Goal: Transaction & Acquisition: Purchase product/service

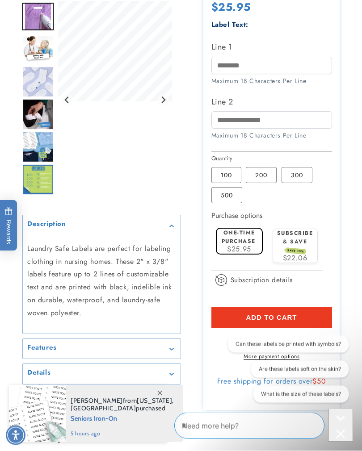
scroll to position [295, 0]
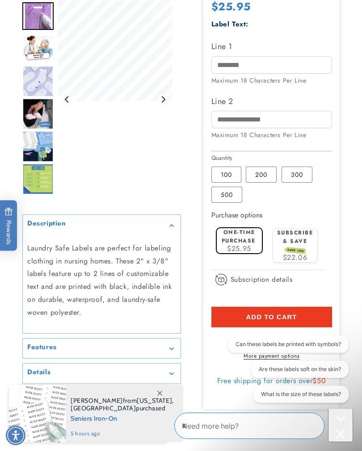
click at [163, 401] on span at bounding box center [160, 393] width 16 height 16
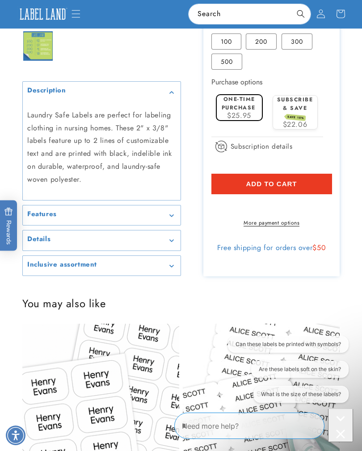
scroll to position [428, 0]
click at [173, 226] on summary "Features" at bounding box center [102, 216] width 158 height 20
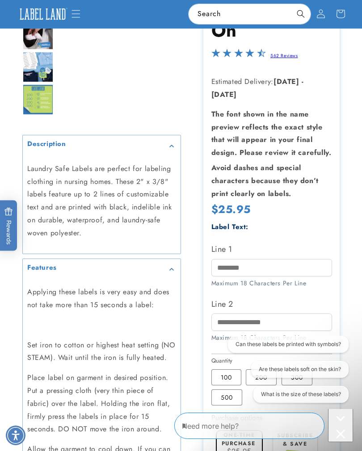
scroll to position [163, 0]
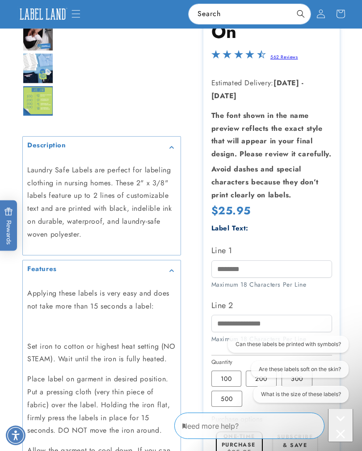
click at [175, 274] on div "Features" at bounding box center [101, 270] width 149 height 7
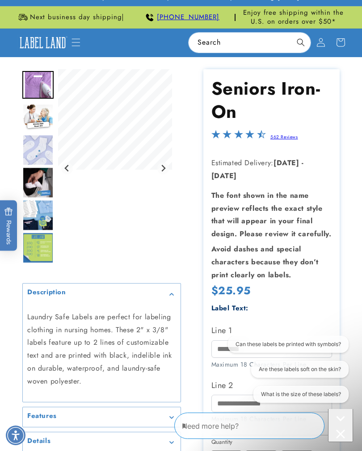
scroll to position [12, 0]
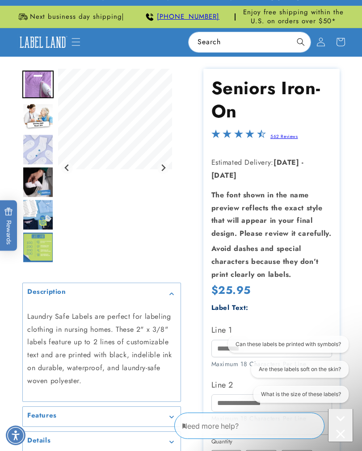
click at [39, 120] on img "Go to slide 2" at bounding box center [37, 117] width 31 height 28
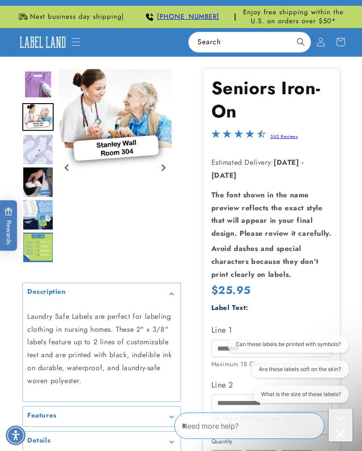
click at [46, 149] on img "Go to slide 3" at bounding box center [37, 149] width 31 height 31
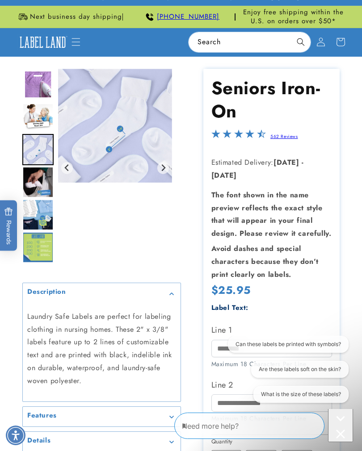
click at [43, 187] on img "Go to slide 4" at bounding box center [37, 182] width 31 height 31
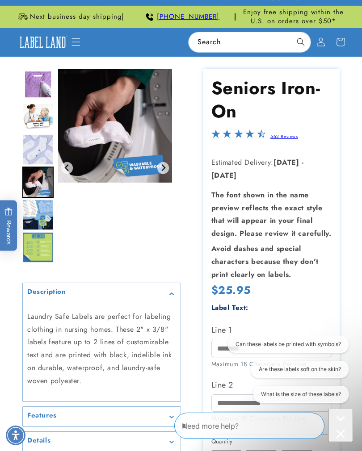
click at [42, 215] on img "Go to slide 5" at bounding box center [37, 214] width 31 height 31
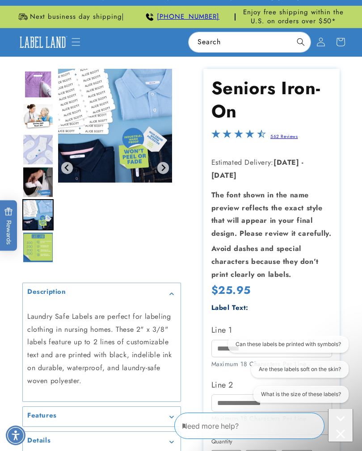
click at [163, 172] on icon "Next slide" at bounding box center [163, 167] width 7 height 7
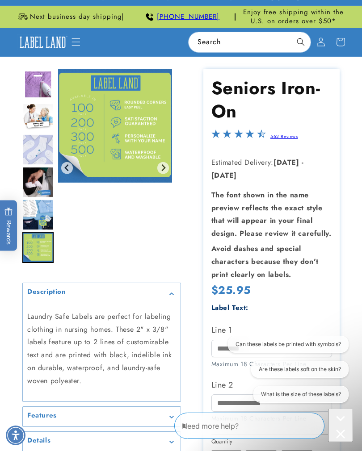
click at [169, 173] on img "Gallery Viewer" at bounding box center [115, 126] width 114 height 114
click at [168, 173] on button "Go to first slide" at bounding box center [163, 168] width 12 height 12
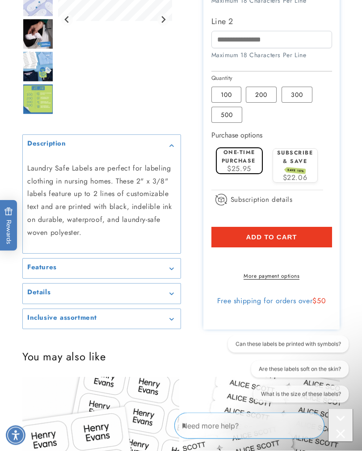
scroll to position [384, 0]
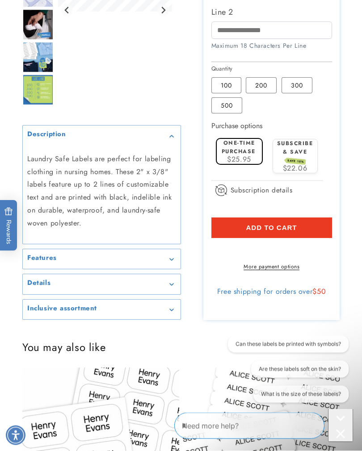
click at [173, 312] on icon "Gallery Viewer" at bounding box center [171, 311] width 4 height 2
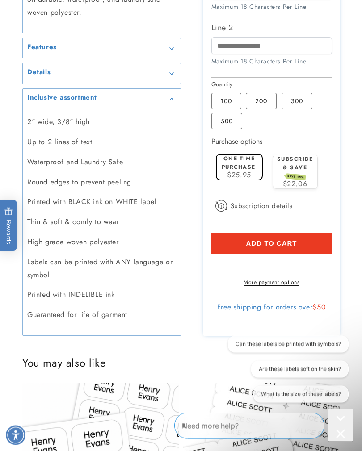
scroll to position [385, 0]
click at [168, 102] on div "Inclusive assortment" at bounding box center [101, 99] width 149 height 7
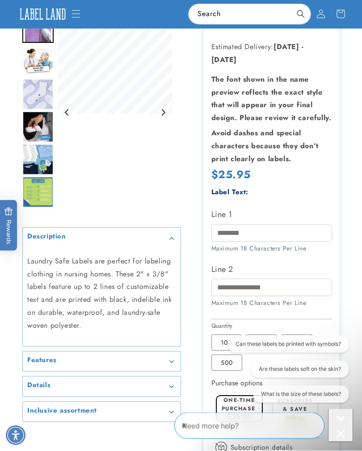
scroll to position [0, 0]
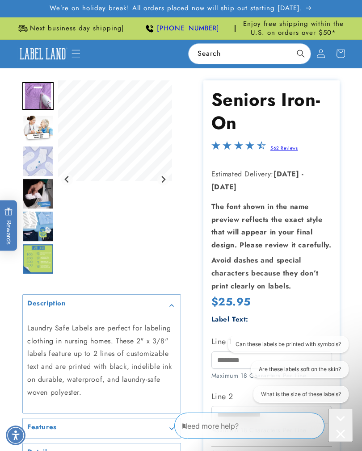
click at [75, 55] on icon "Menu" at bounding box center [76, 53] width 9 height 9
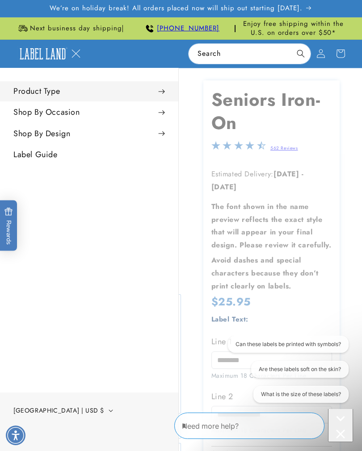
click at [164, 95] on span at bounding box center [161, 91] width 7 height 9
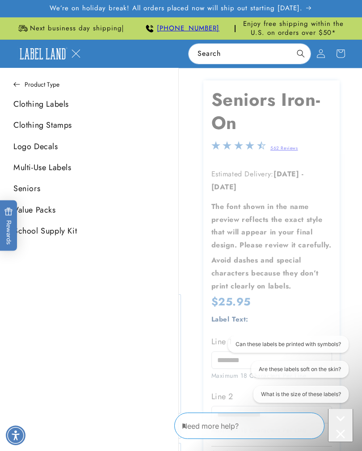
click at [32, 191] on link "Seniors" at bounding box center [89, 189] width 178 height 20
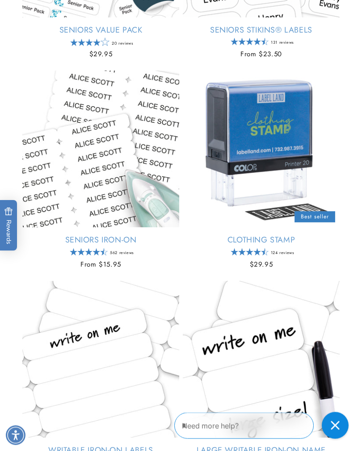
scroll to position [302, 0]
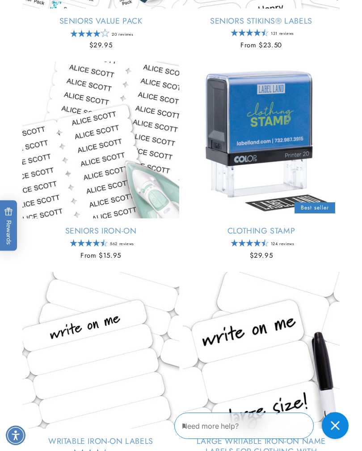
click at [85, 235] on link "Seniors Iron-On" at bounding box center [100, 231] width 157 height 10
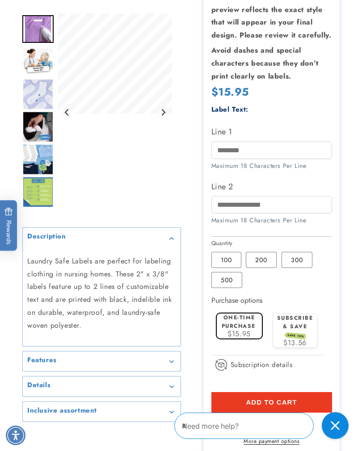
scroll to position [209, 0]
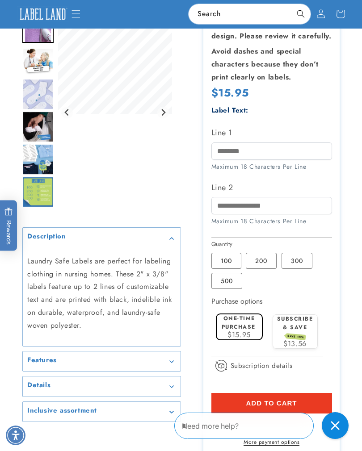
click at [262, 269] on label "200 Variant sold out or unavailable" at bounding box center [261, 261] width 31 height 16
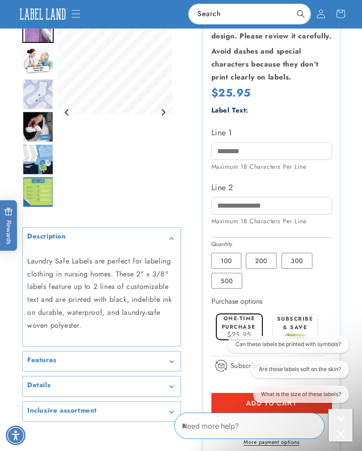
click at [225, 268] on label "100 Variant sold out or unavailable" at bounding box center [226, 261] width 30 height 16
click at [265, 269] on label "200 Variant sold out or unavailable" at bounding box center [261, 261] width 31 height 16
click at [299, 269] on label "300 Variant sold out or unavailable" at bounding box center [297, 261] width 31 height 16
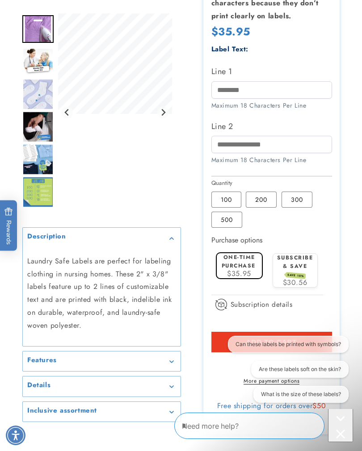
scroll to position [271, 0]
click at [225, 207] on label "100 Variant sold out or unavailable" at bounding box center [226, 199] width 30 height 16
click at [266, 207] on label "200 Variant sold out or unavailable" at bounding box center [261, 199] width 31 height 16
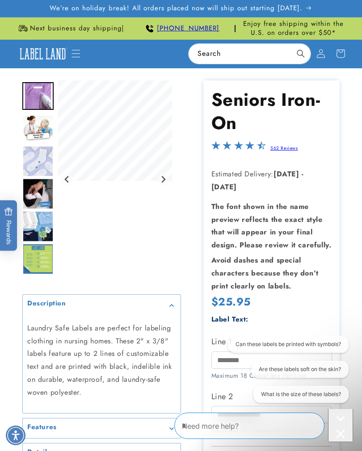
click at [75, 52] on icon "Menu" at bounding box center [76, 53] width 9 height 9
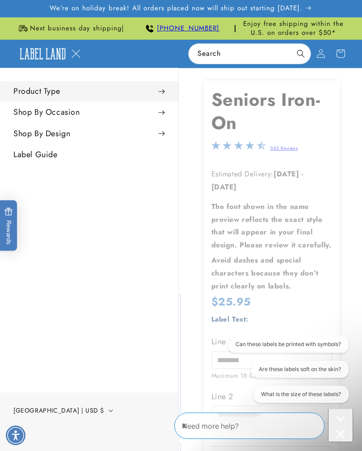
click at [166, 92] on summary "Product Type" at bounding box center [89, 91] width 178 height 20
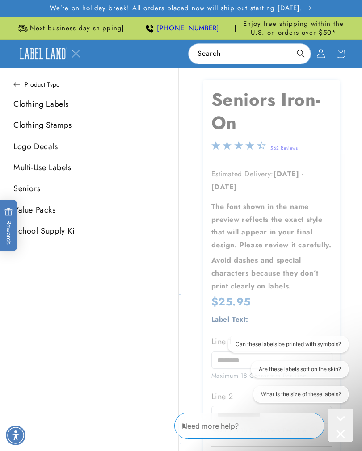
click at [39, 113] on link "Clothing Labels" at bounding box center [89, 104] width 178 height 20
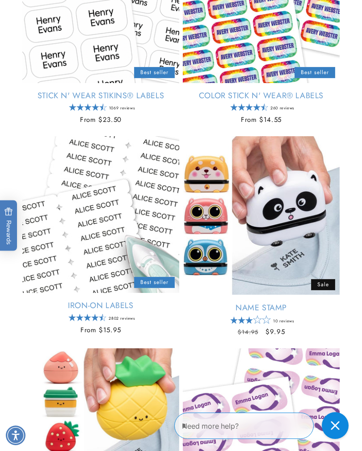
scroll to position [229, 0]
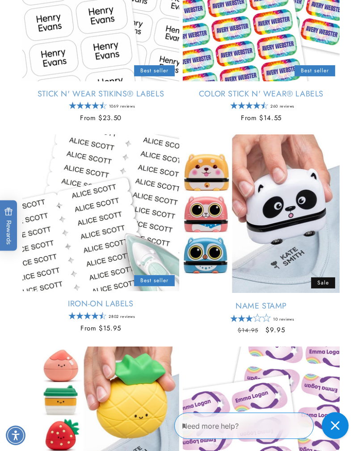
click at [90, 303] on link "Iron-On Labels" at bounding box center [100, 304] width 157 height 10
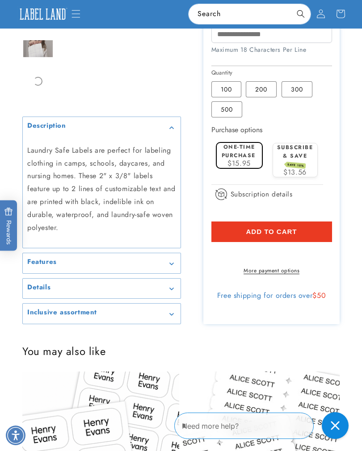
scroll to position [380, 0]
click at [174, 318] on div "Inclusive assortment" at bounding box center [101, 314] width 149 height 7
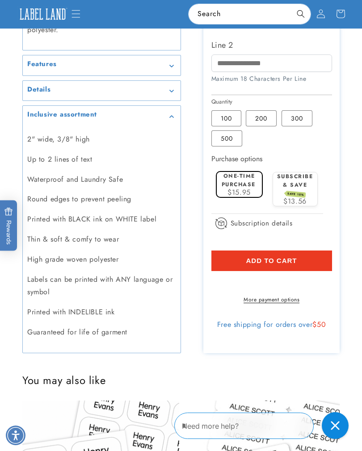
click at [174, 119] on div "Inclusive assortment" at bounding box center [101, 116] width 149 height 7
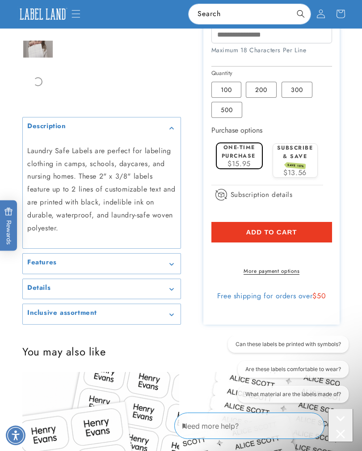
scroll to position [0, 0]
click at [173, 291] on icon "Gallery Viewer" at bounding box center [171, 289] width 4 height 3
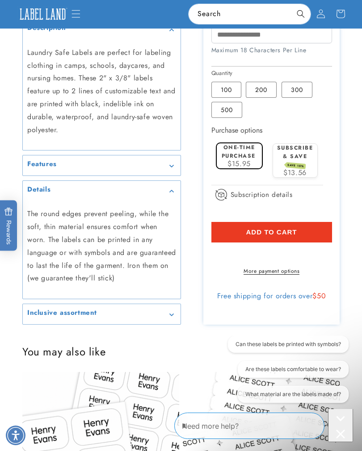
click at [173, 193] on icon "Gallery Viewer" at bounding box center [171, 191] width 4 height 3
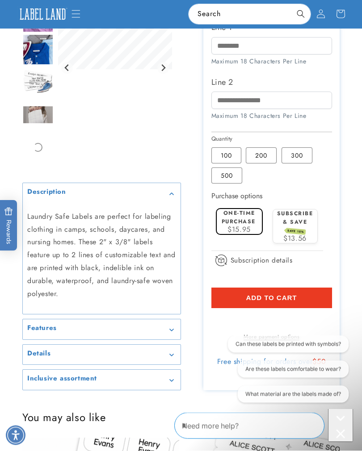
click at [169, 333] on div "Features" at bounding box center [101, 330] width 149 height 7
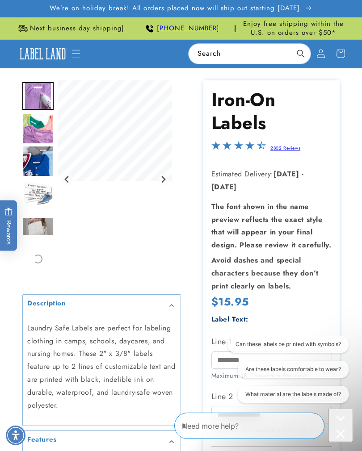
click at [77, 56] on icon "Menu" at bounding box center [76, 53] width 9 height 9
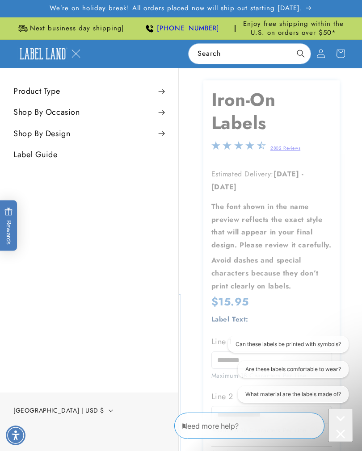
click at [84, 53] on span "Menu" at bounding box center [76, 54] width 20 height 20
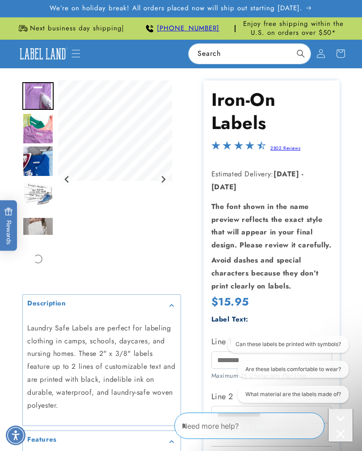
click at [51, 57] on img at bounding box center [42, 54] width 51 height 16
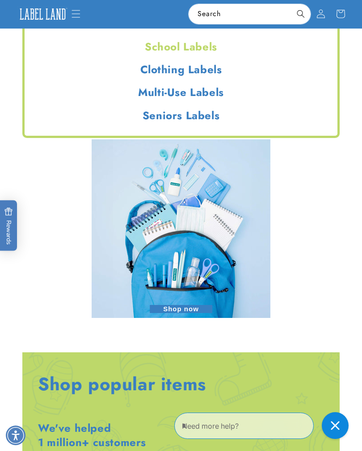
scroll to position [1199, 0]
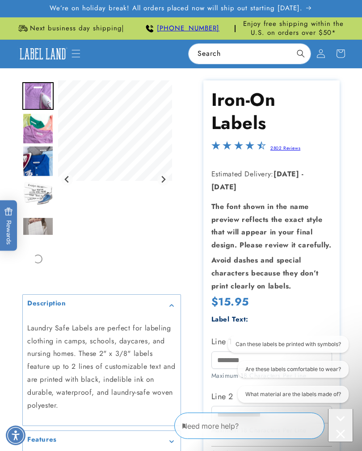
click at [40, 54] on img at bounding box center [42, 54] width 51 height 16
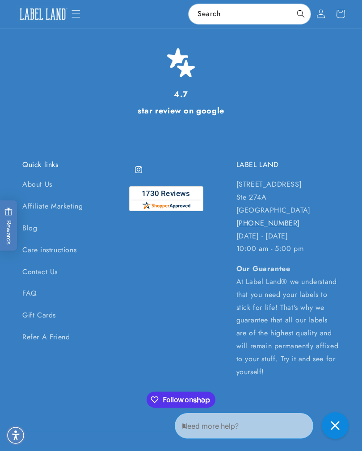
scroll to position [2887, 0]
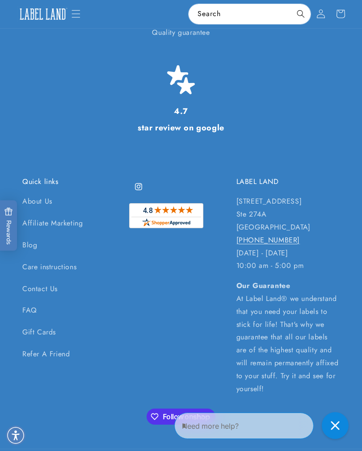
click at [29, 300] on link "FAQ" at bounding box center [29, 311] width 15 height 22
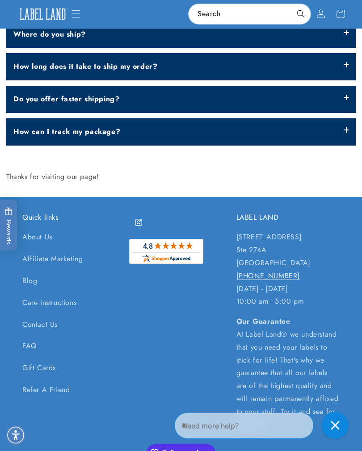
scroll to position [392, 0]
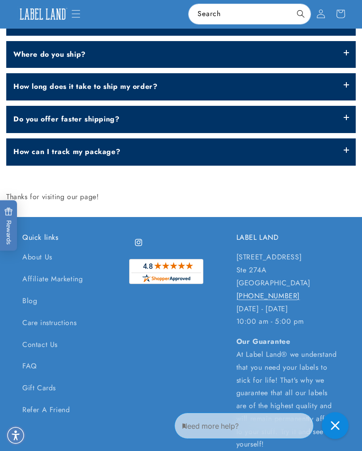
click at [42, 319] on link "Care instructions" at bounding box center [49, 323] width 54 height 22
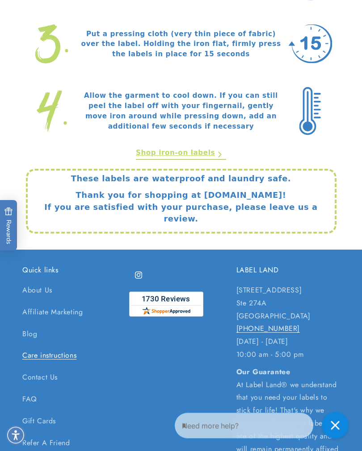
scroll to position [377, 0]
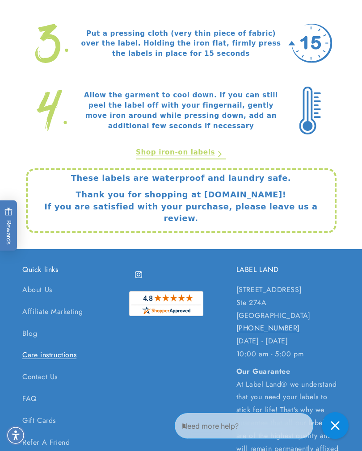
click at [29, 323] on link "Blog" at bounding box center [29, 334] width 15 height 22
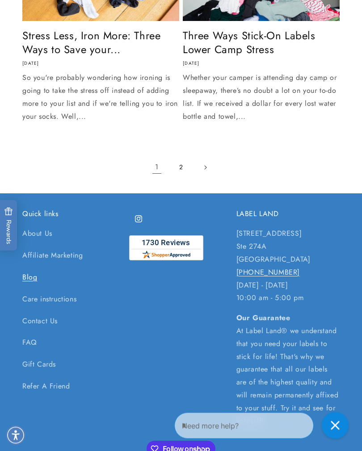
scroll to position [1000, 0]
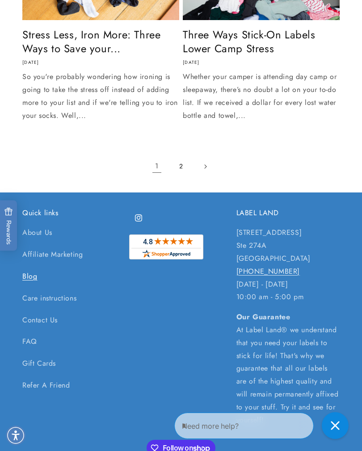
click at [34, 313] on link "Contact Us" at bounding box center [39, 321] width 35 height 22
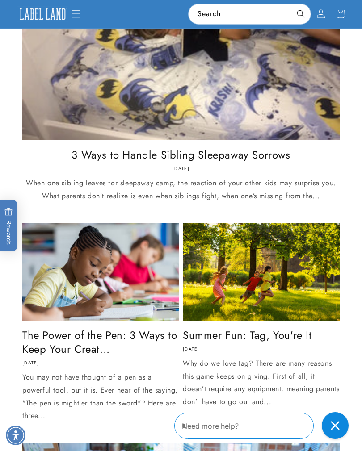
scroll to position [193, 0]
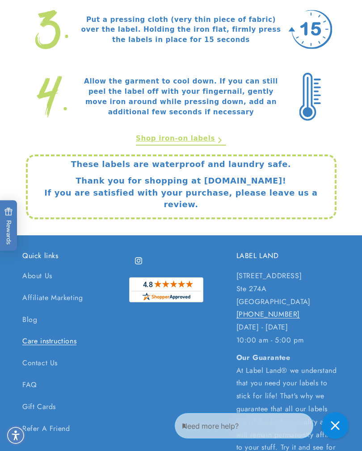
click at [215, 140] on link "Shop iron-on labels" at bounding box center [181, 140] width 90 height 12
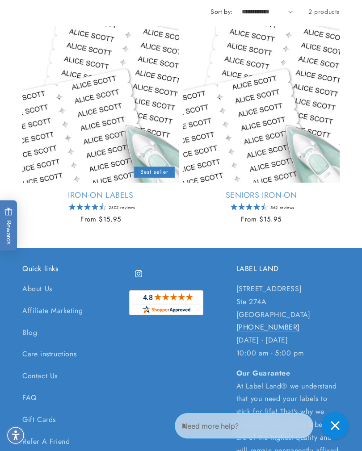
scroll to position [128, 0]
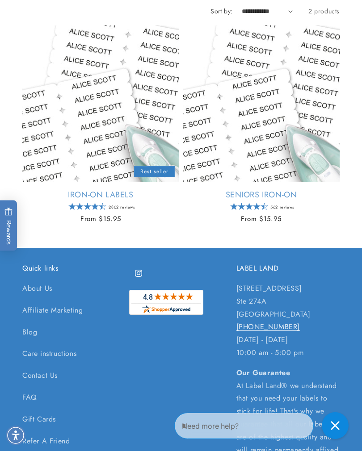
click at [288, 199] on link "Seniors Iron-On" at bounding box center [261, 195] width 157 height 10
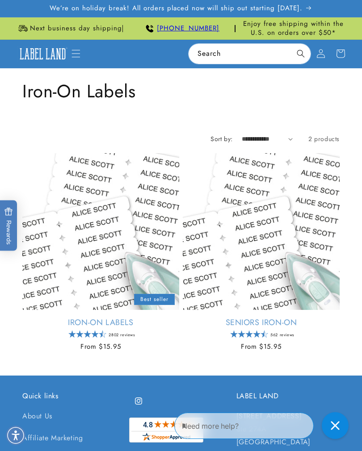
scroll to position [142, 0]
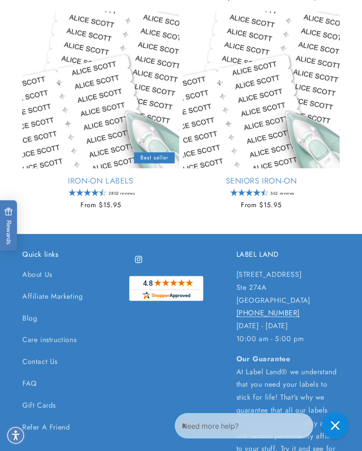
click at [91, 183] on link "Iron-On Labels" at bounding box center [100, 181] width 157 height 10
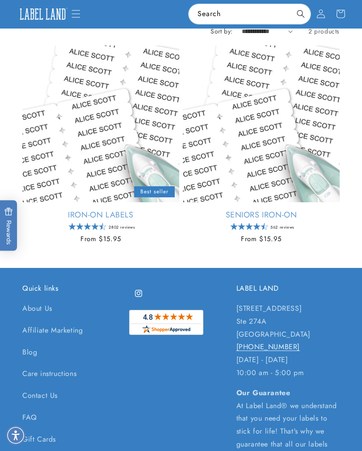
scroll to position [107, 0]
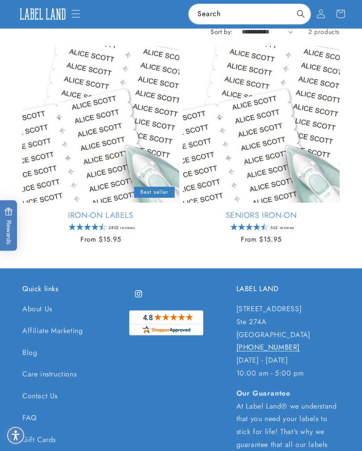
click at [279, 211] on link "Seniors Iron-On" at bounding box center [261, 216] width 157 height 10
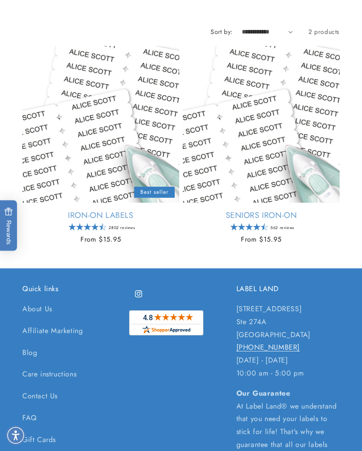
click at [118, 221] on link "Iron-On Labels" at bounding box center [100, 216] width 157 height 10
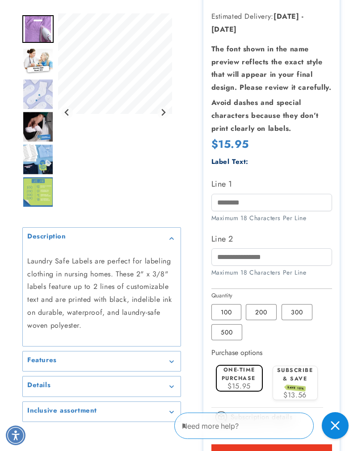
click at [299, 320] on label "300 Variant sold out or unavailable" at bounding box center [297, 312] width 31 height 16
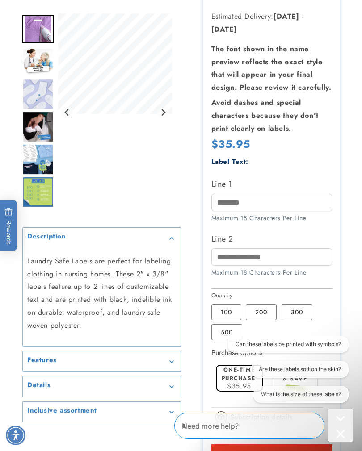
click at [262, 320] on label "200 Variant sold out or unavailable" at bounding box center [261, 312] width 31 height 16
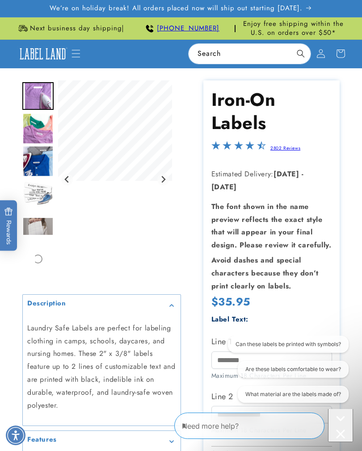
click at [176, 444] on div "Features" at bounding box center [101, 441] width 149 height 7
click at [202, 431] on textarea "Type your message here" at bounding box center [242, 426] width 120 height 11
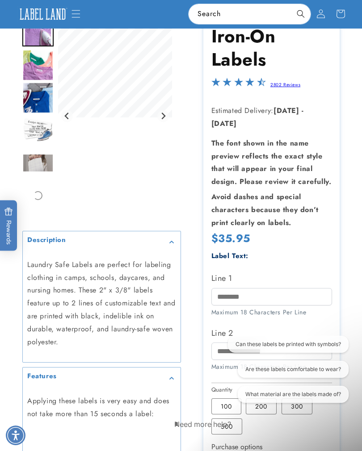
scroll to position [37, 0]
